Goal: Task Accomplishment & Management: Use online tool/utility

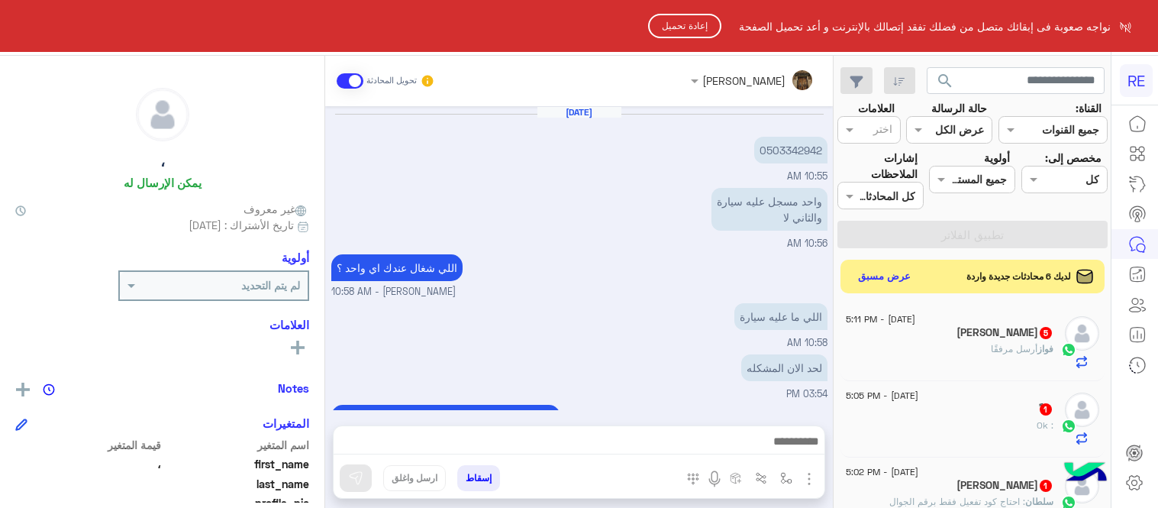
click at [681, 36] on button "إعادة تحميل" at bounding box center [684, 26] width 73 height 24
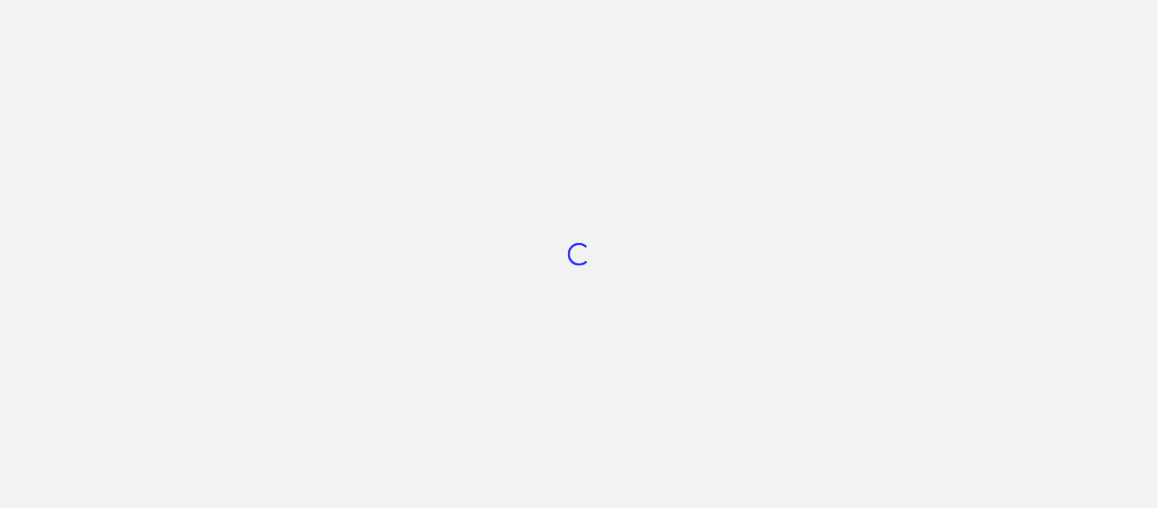
click at [681, 36] on div "Loading..." at bounding box center [579, 254] width 1158 height 508
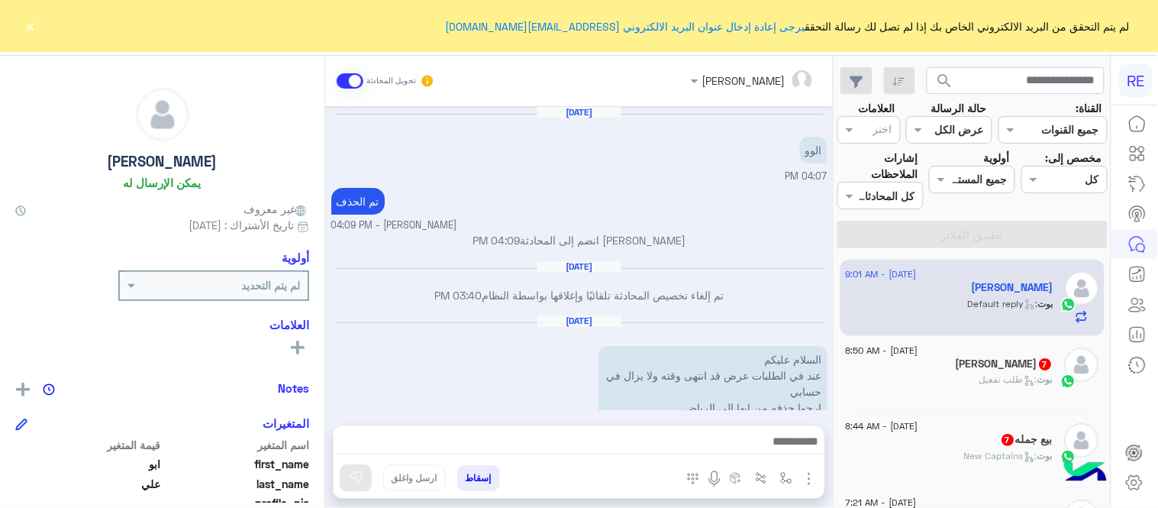
scroll to position [278, 0]
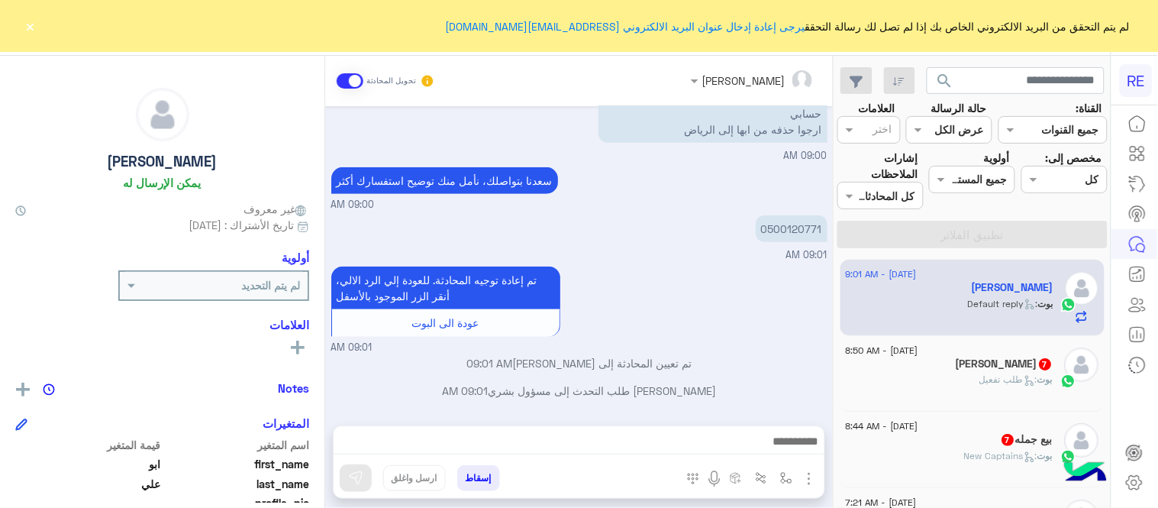
click at [31, 21] on button "×" at bounding box center [30, 25] width 15 height 15
